Goal: Answer question/provide support

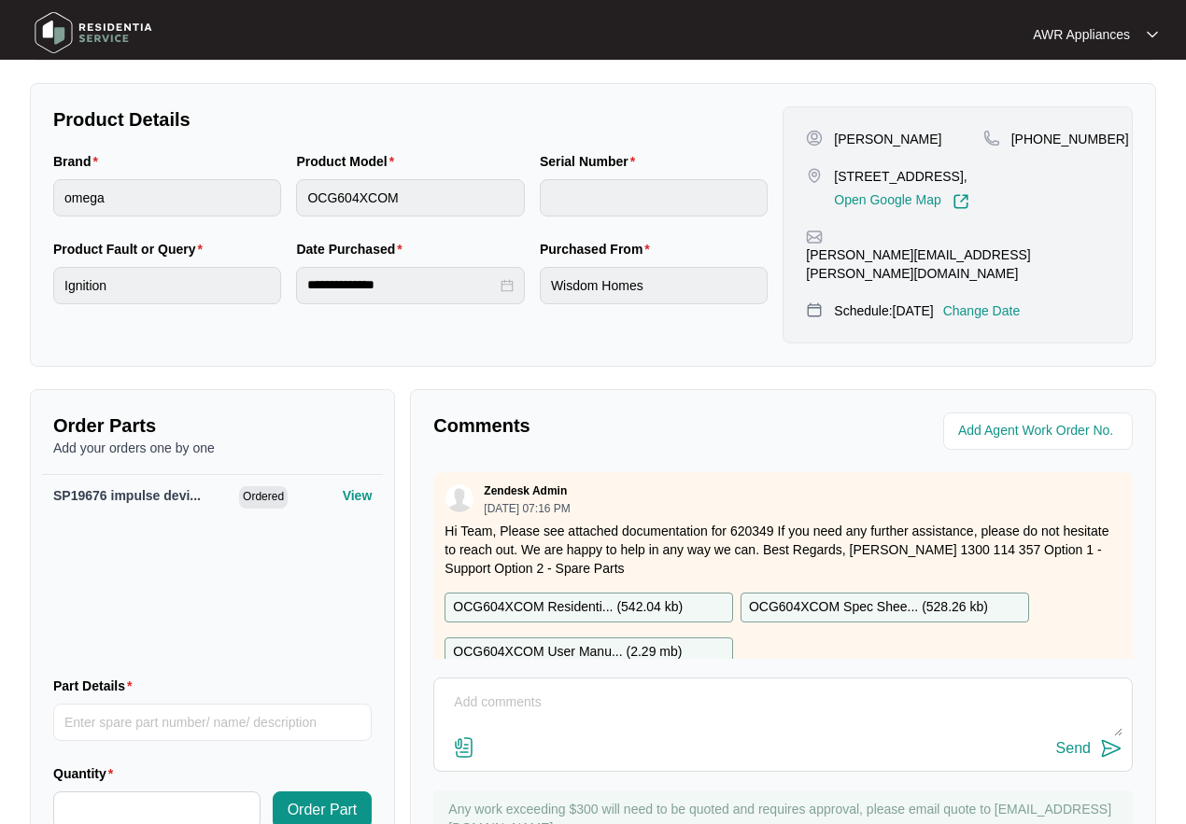
scroll to position [910, 0]
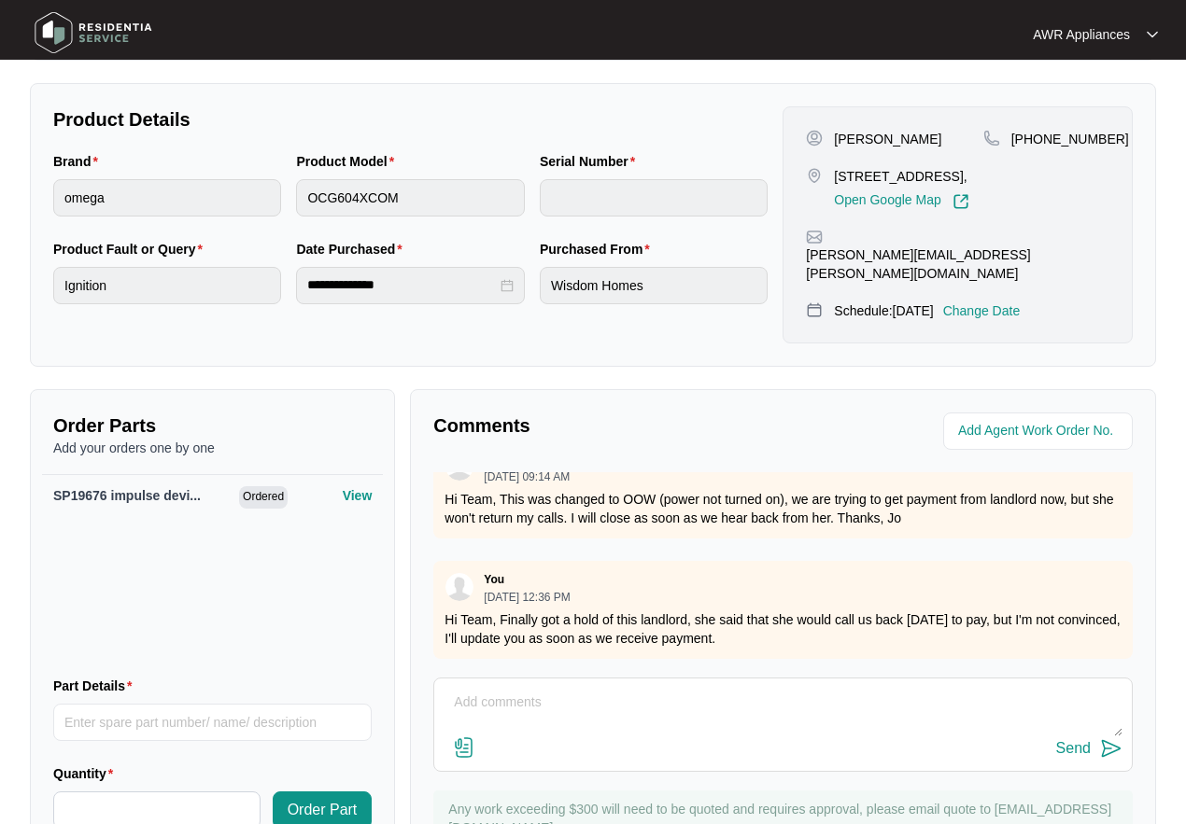
click at [43, 33] on img at bounding box center [93, 33] width 131 height 56
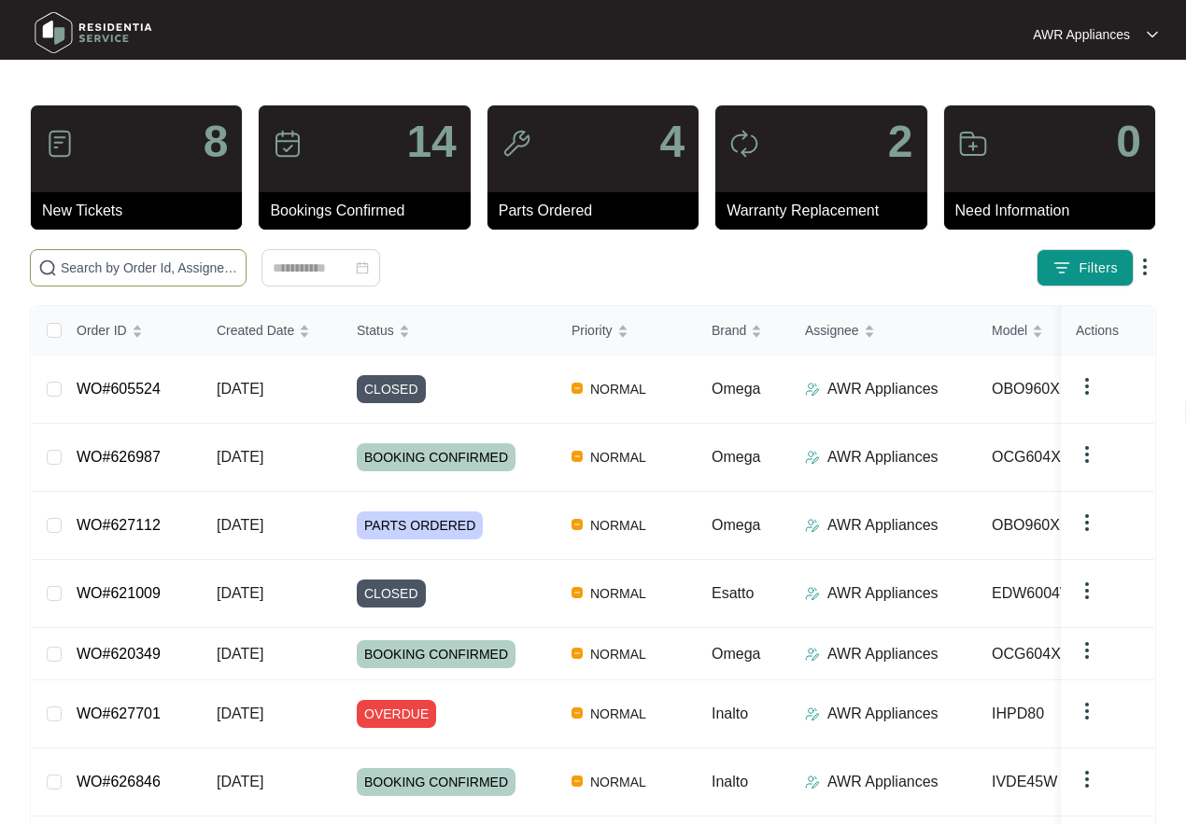
click at [93, 260] on input "text" at bounding box center [149, 268] width 177 height 21
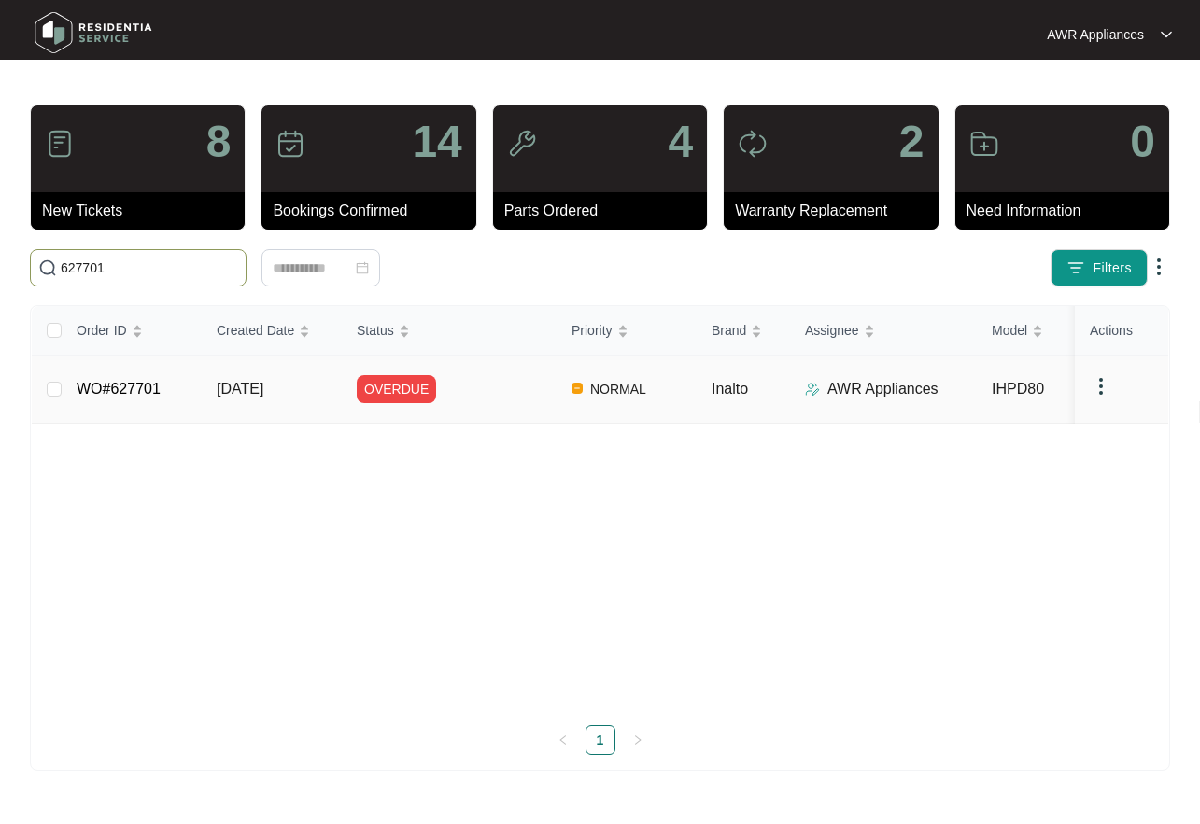
type input "627701"
click at [171, 384] on td "WO#627701" at bounding box center [132, 390] width 140 height 68
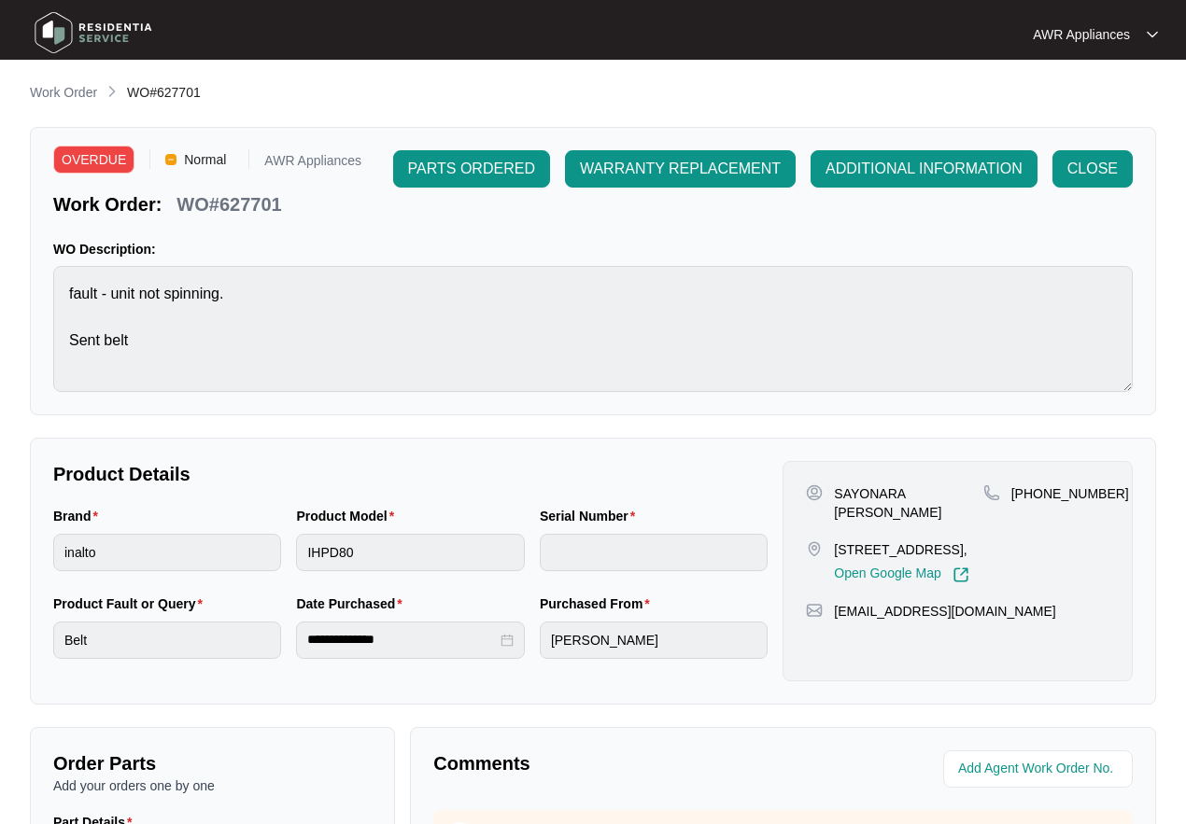
scroll to position [93, 0]
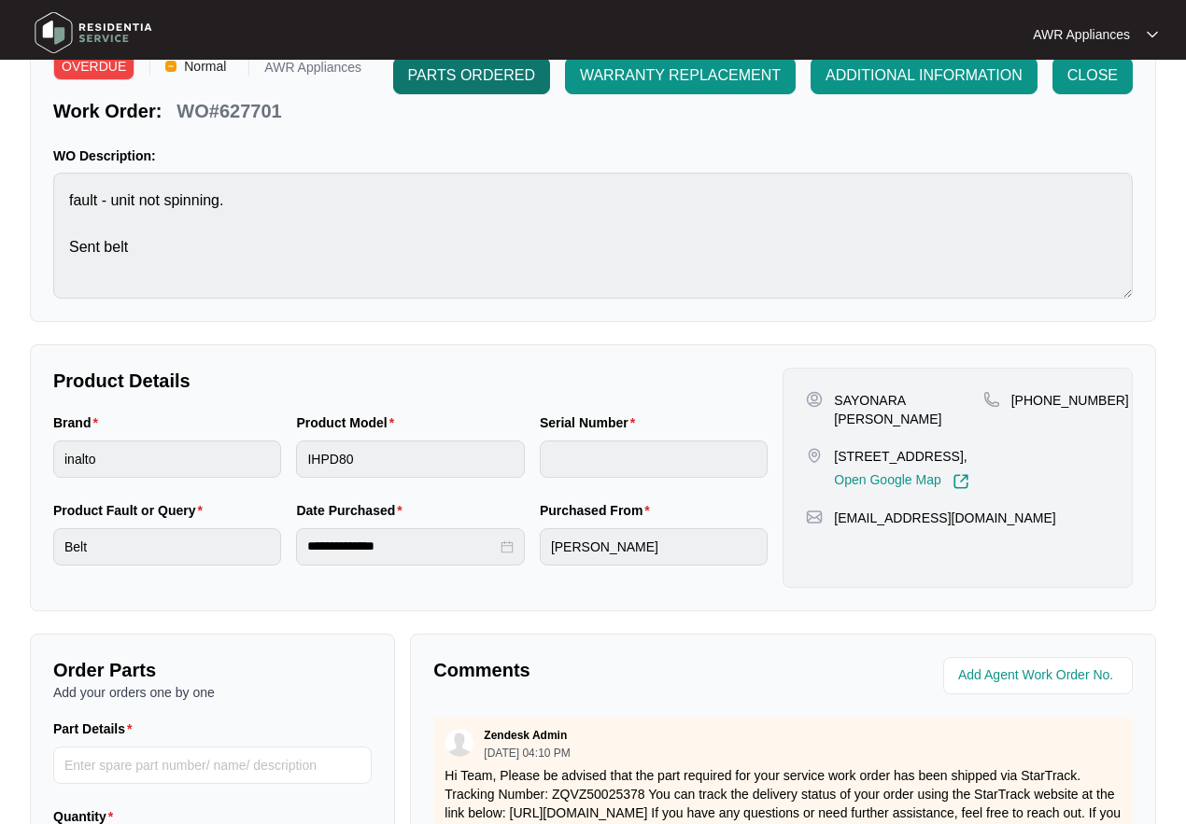
click at [457, 76] on span "PARTS ORDERED" at bounding box center [471, 75] width 127 height 22
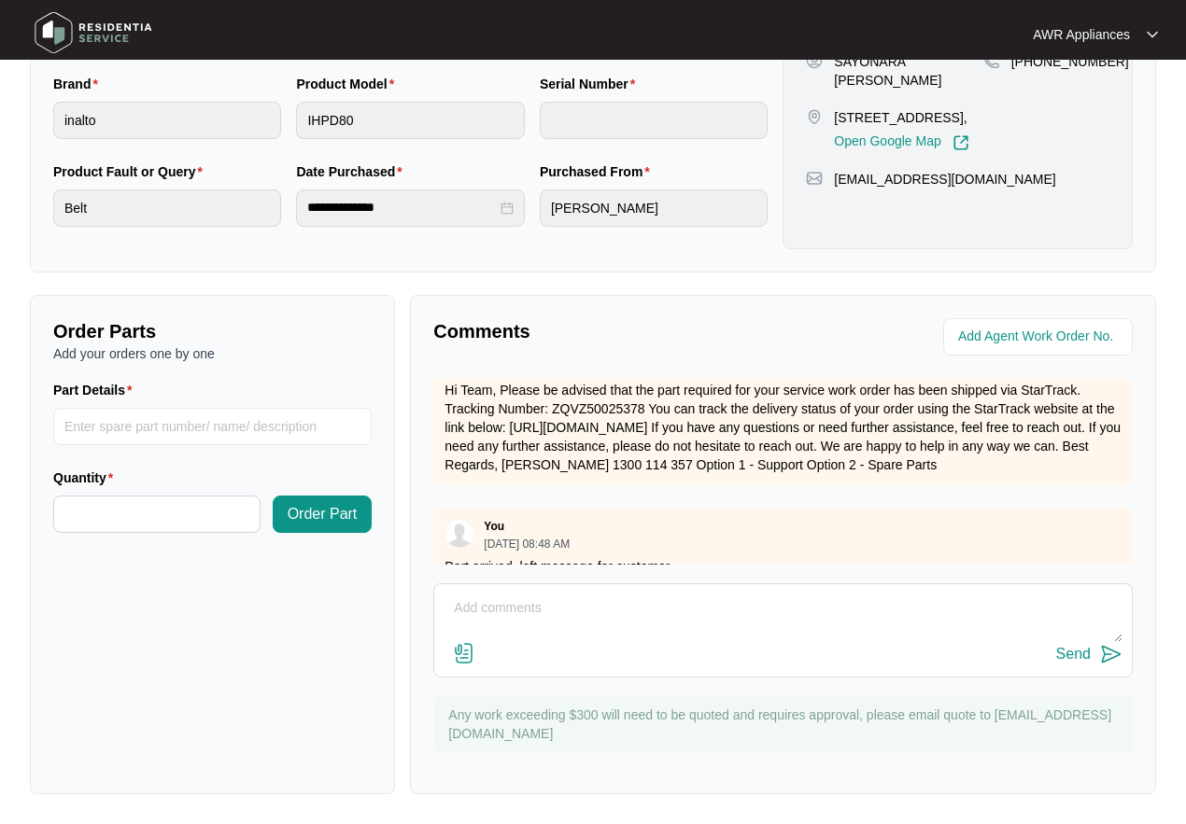
scroll to position [83, 0]
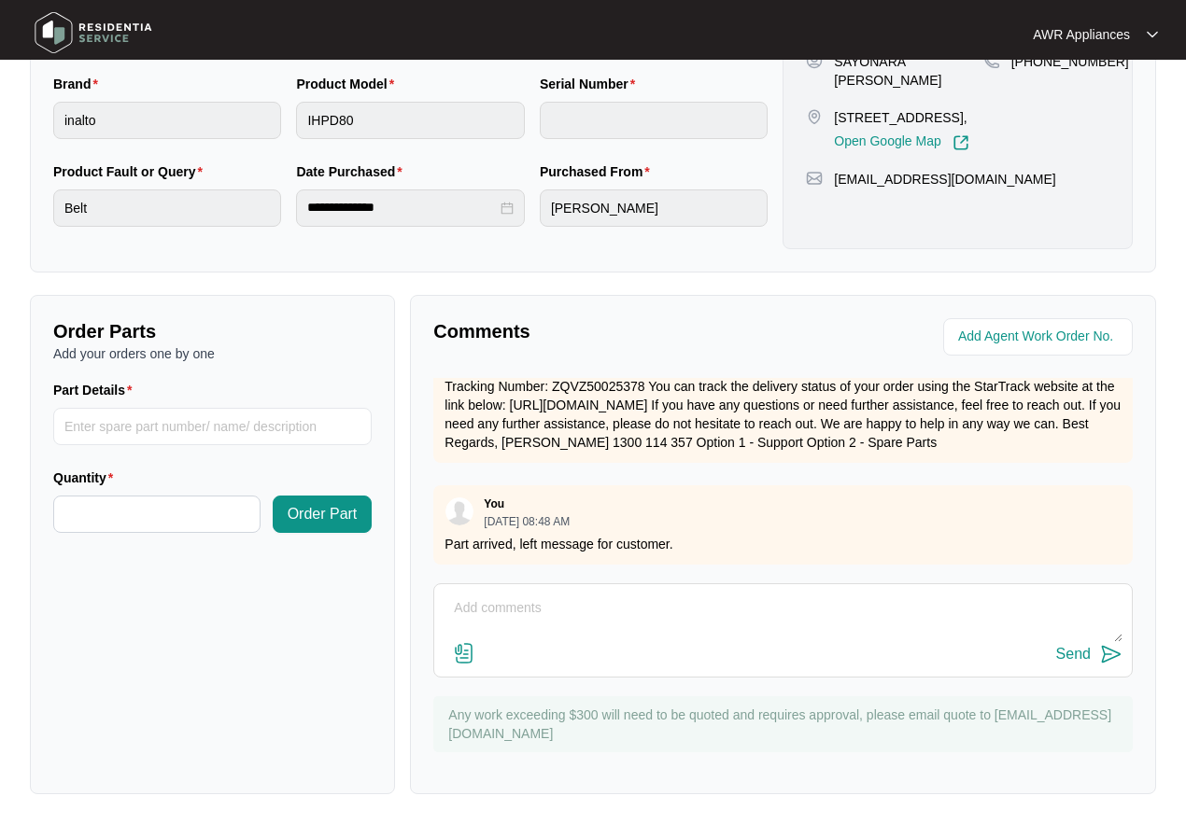
click at [525, 612] on textarea at bounding box center [783, 618] width 679 height 49
type textarea "Hi Team,"
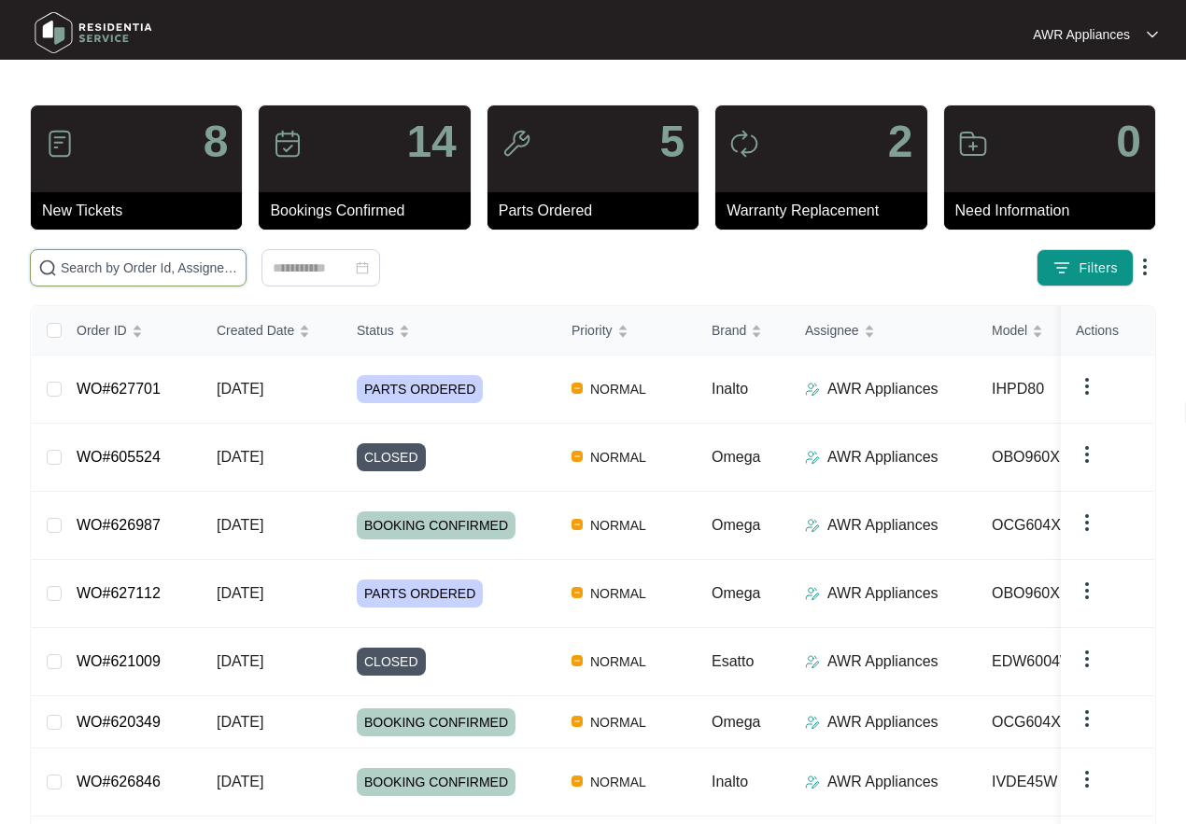
click at [152, 272] on input "text" at bounding box center [149, 268] width 177 height 21
click at [275, 394] on td "[DATE]" at bounding box center [272, 390] width 140 height 68
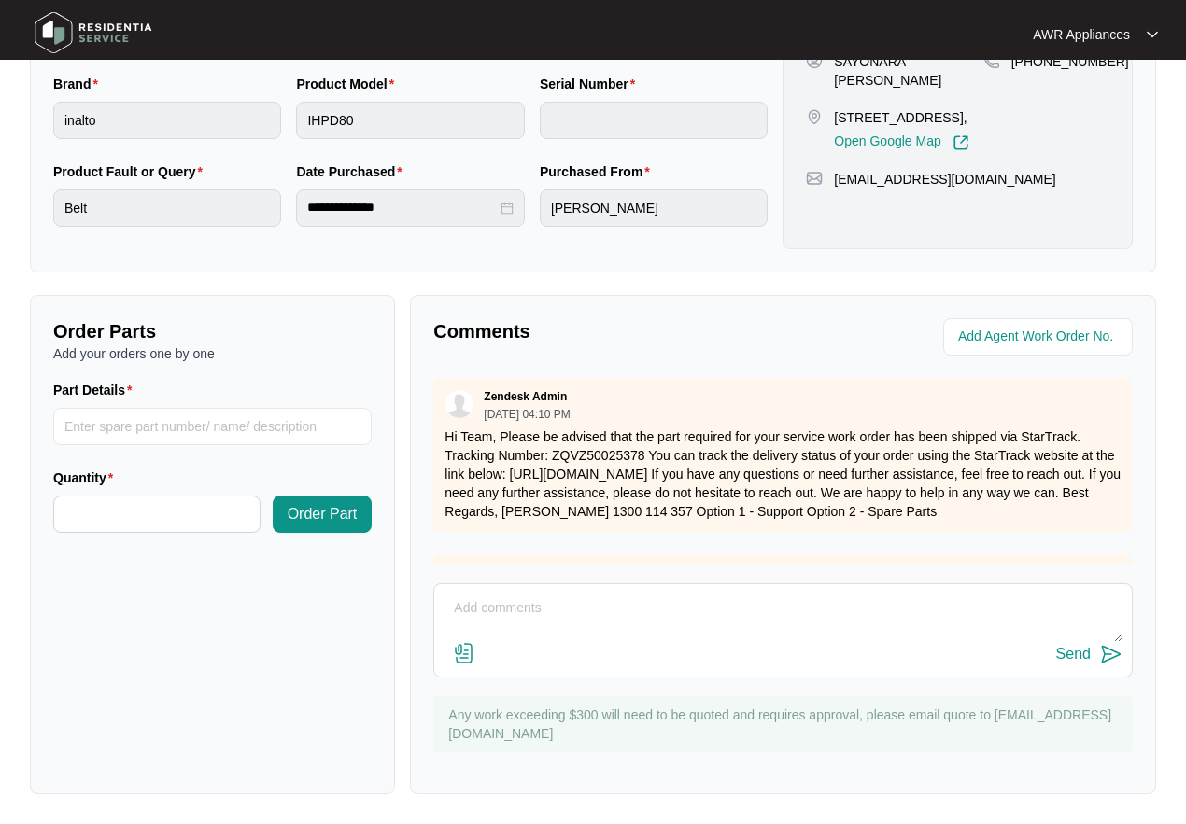
scroll to position [83, 0]
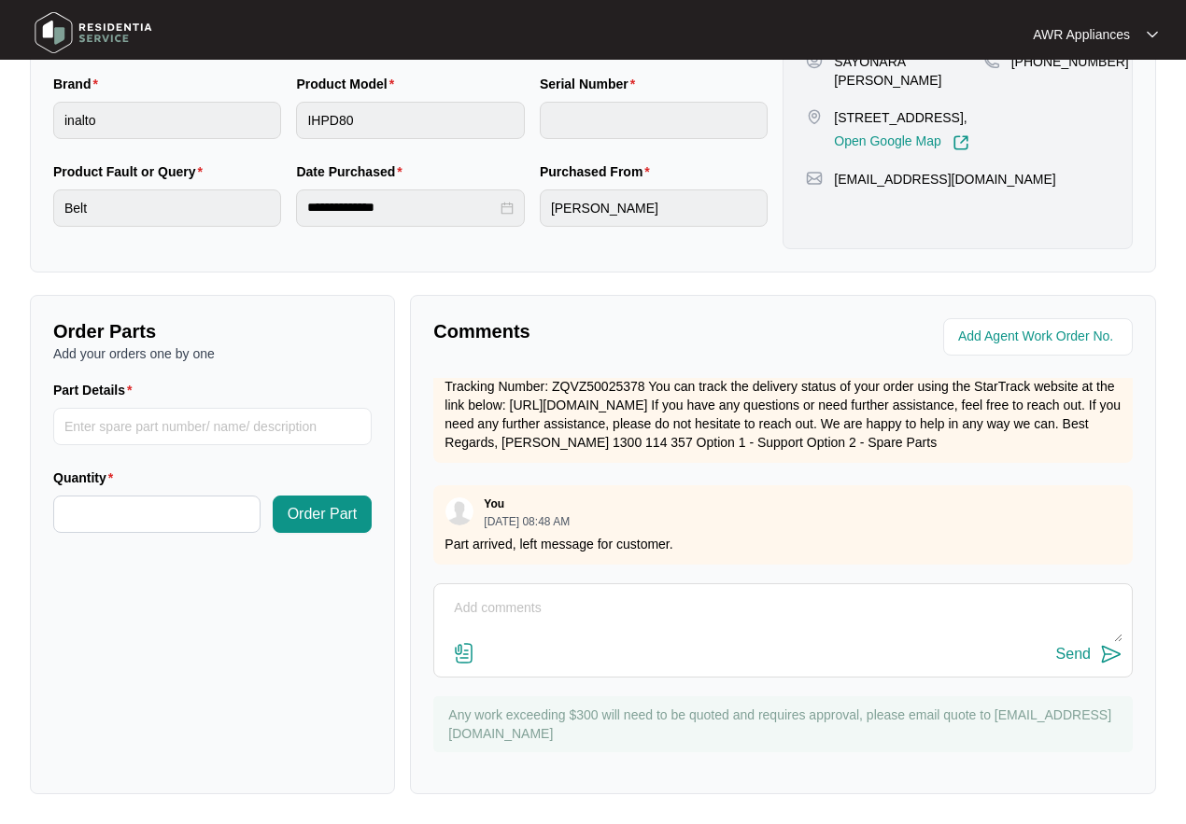
click at [514, 597] on textarea at bounding box center [783, 618] width 679 height 49
type textarea "Trying to schedule booking, but no button? Customer booked for [DATE]"
click at [1064, 655] on div "Send" at bounding box center [1073, 654] width 35 height 17
